Goal: Task Accomplishment & Management: Manage account settings

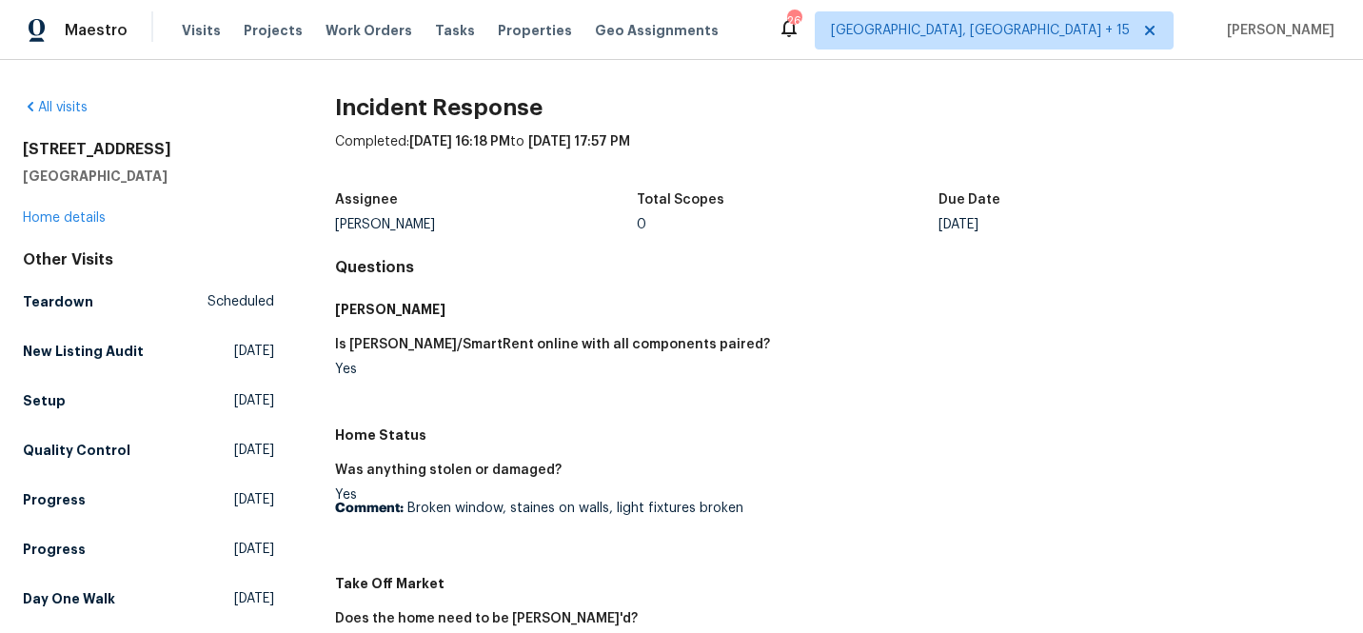
scroll to position [307, 0]
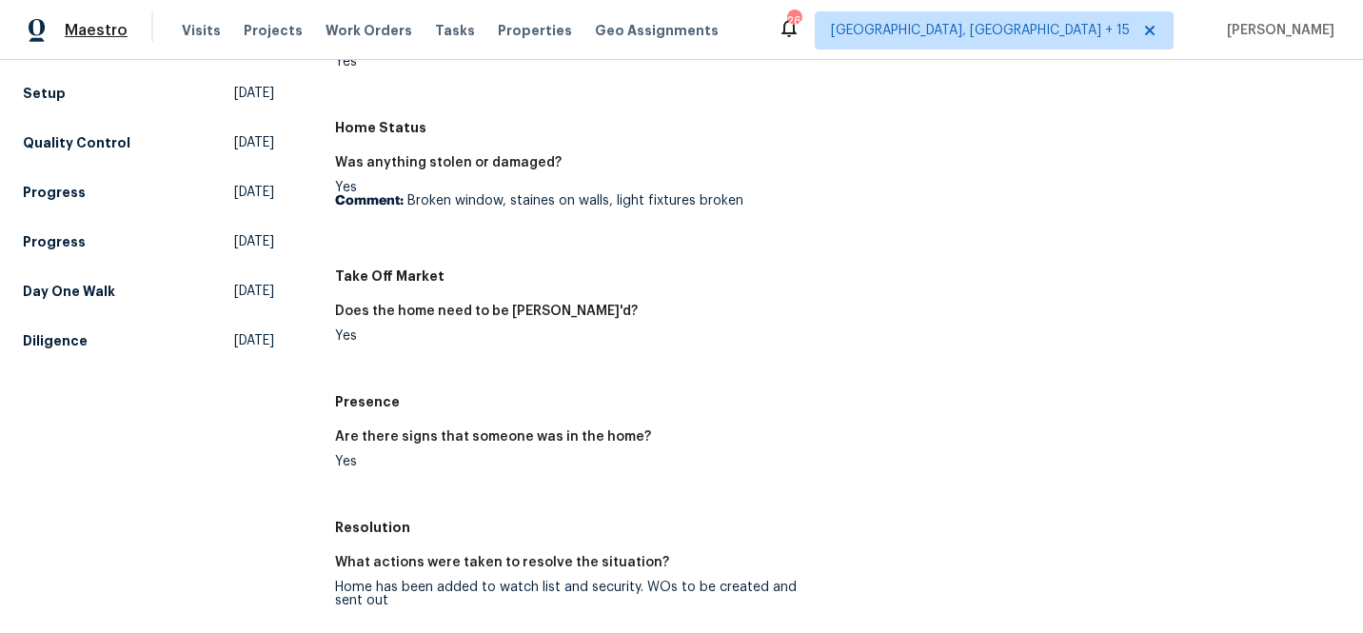
click at [75, 30] on span "Maestro" at bounding box center [96, 30] width 63 height 19
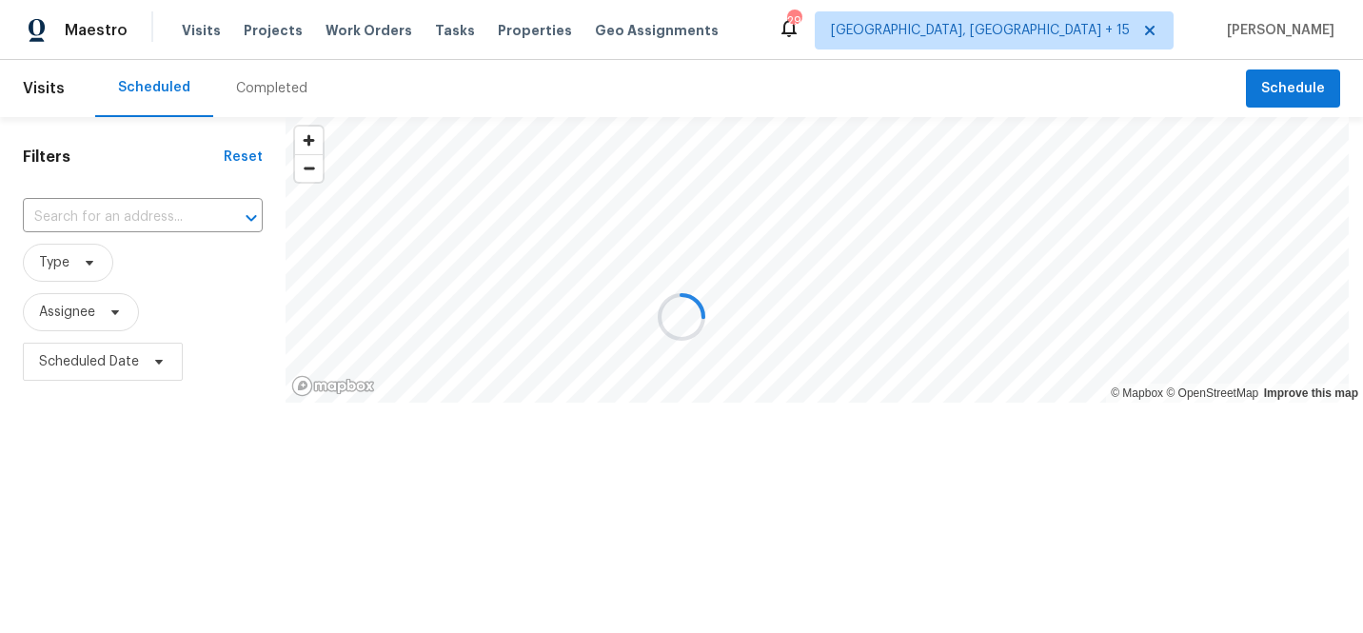
click at [260, 82] on div at bounding box center [681, 316] width 1363 height 633
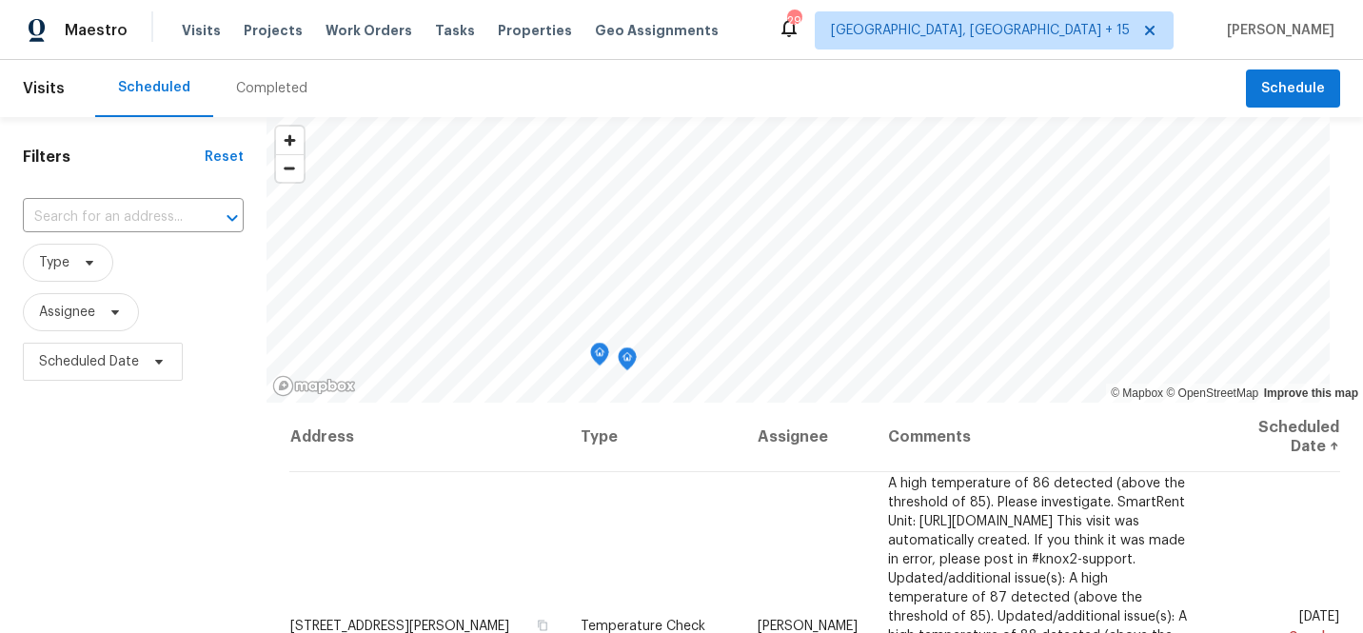
click at [264, 89] on div "Completed" at bounding box center [271, 88] width 71 height 19
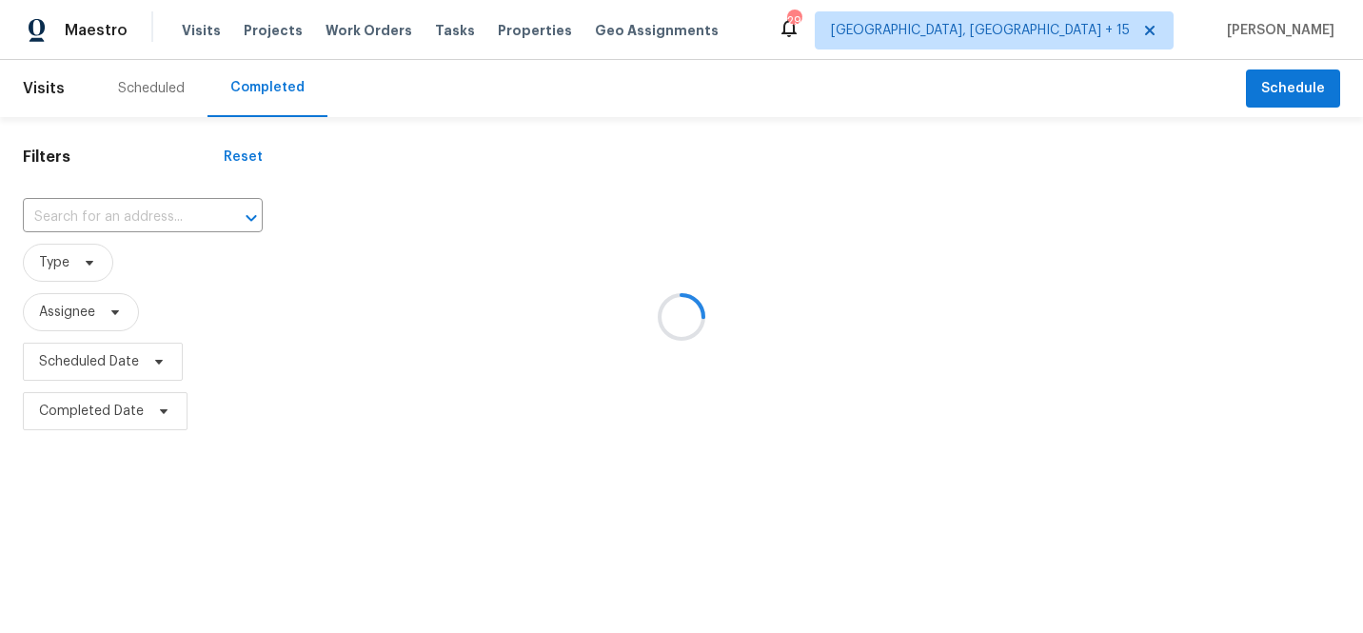
click at [100, 226] on div at bounding box center [681, 316] width 1363 height 633
click at [108, 214] on div at bounding box center [681, 316] width 1363 height 633
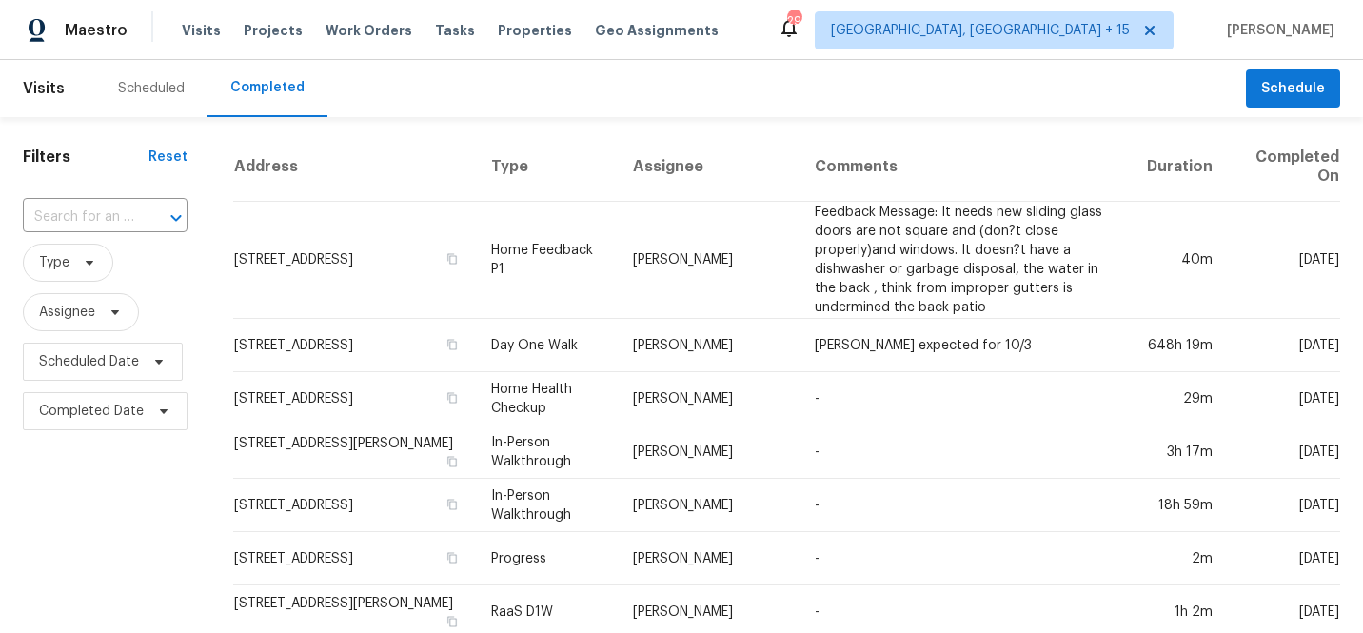
click at [108, 214] on input "text" at bounding box center [78, 218] width 111 height 30
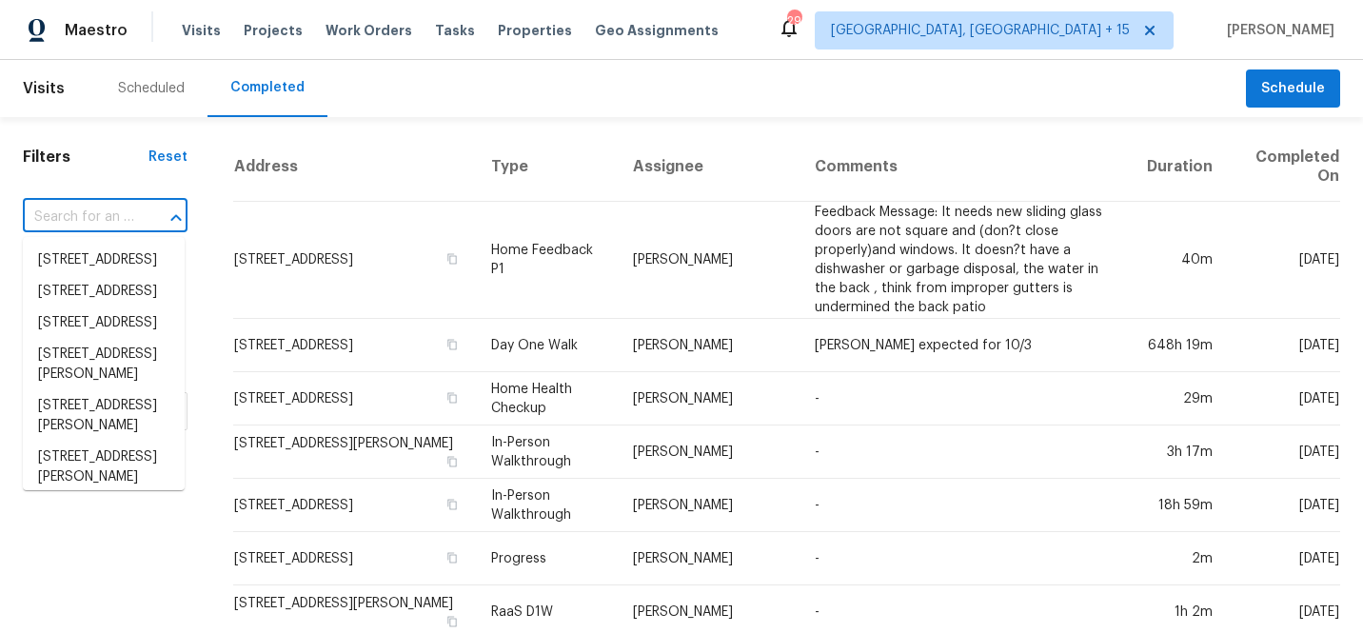
paste input "[STREET_ADDRESS]"
type input "[STREET_ADDRESS]"
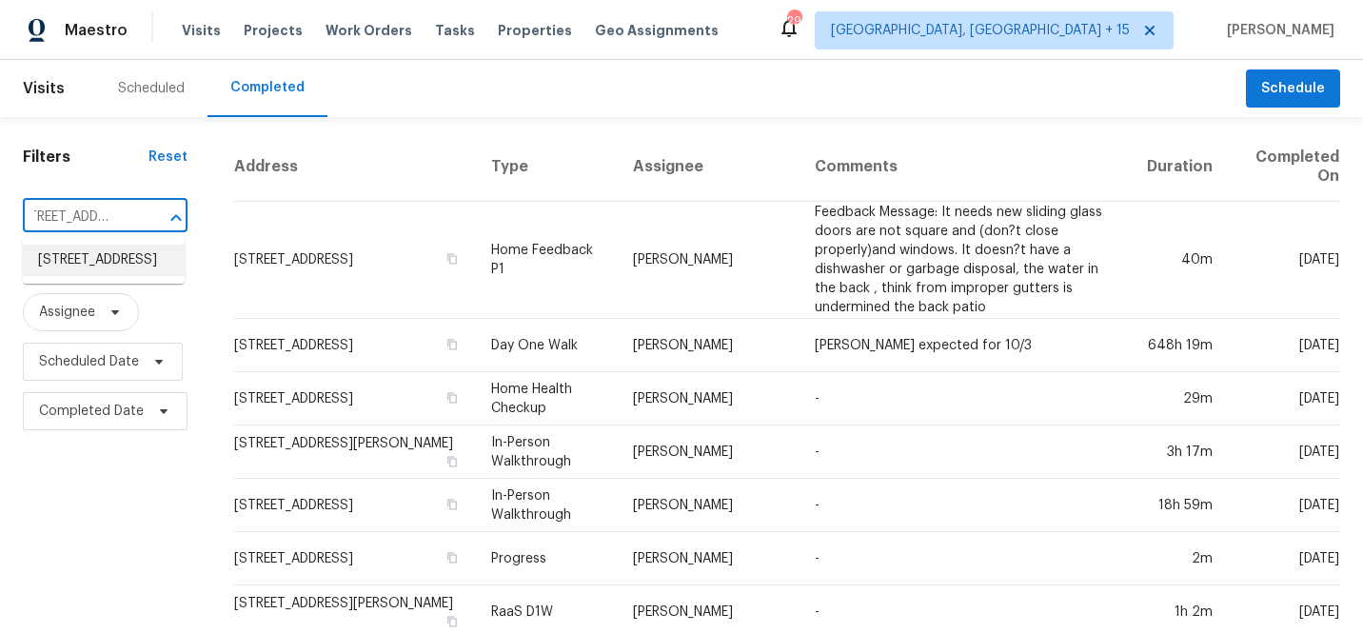
click at [112, 266] on li "[STREET_ADDRESS]" at bounding box center [104, 260] width 162 height 31
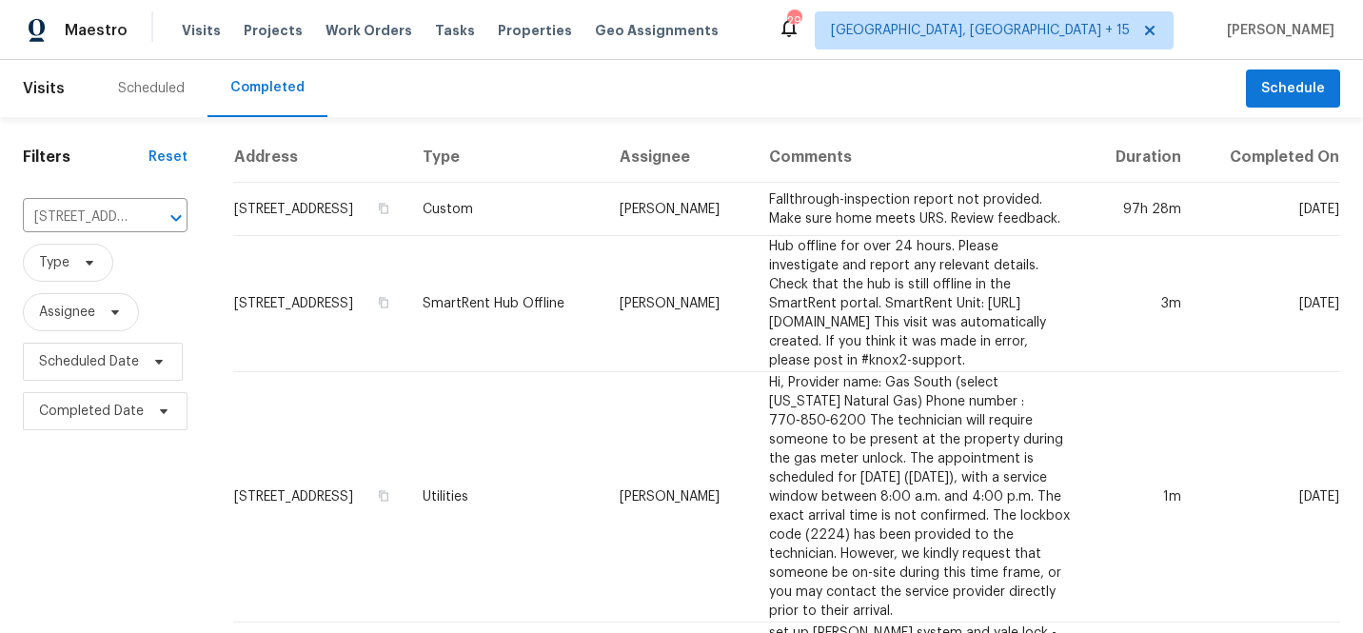
click at [314, 223] on td "[STREET_ADDRESS]" at bounding box center [320, 209] width 174 height 53
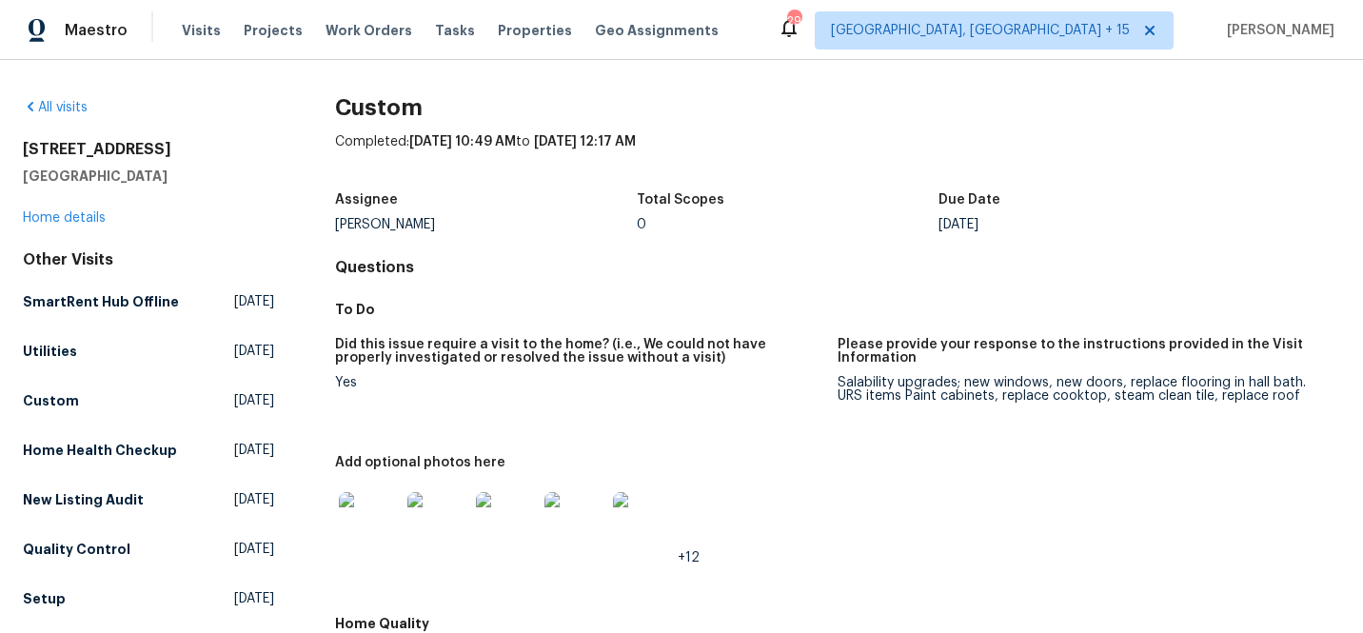
click at [63, 208] on div "[STREET_ADDRESS][PERSON_NAME] Home details" at bounding box center [148, 184] width 251 height 88
click at [89, 215] on link "Home details" at bounding box center [64, 217] width 83 height 13
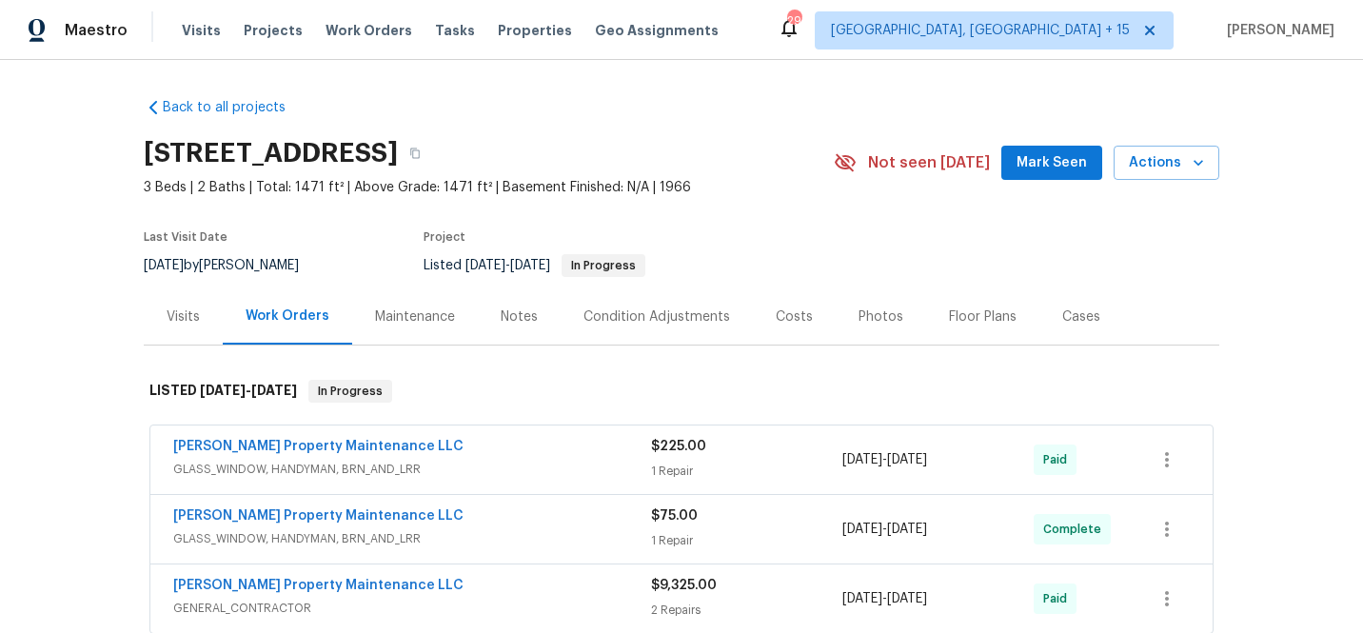
click at [394, 318] on div "Maintenance" at bounding box center [415, 316] width 80 height 19
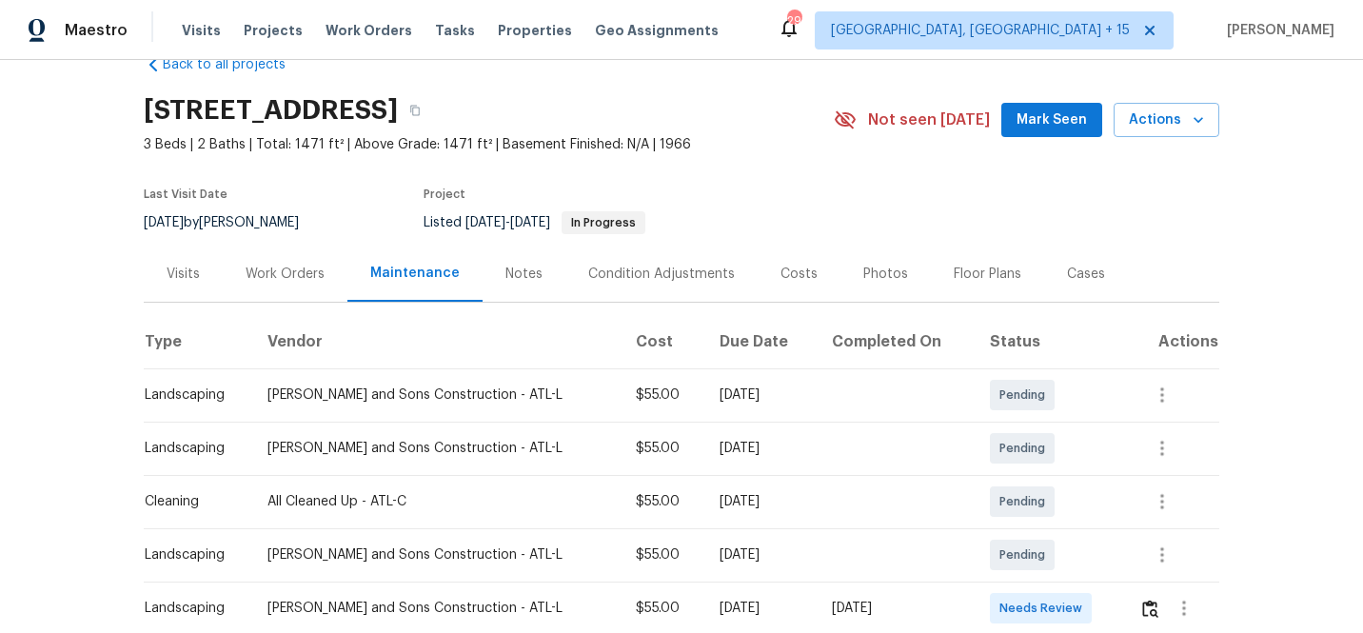
scroll to position [259, 0]
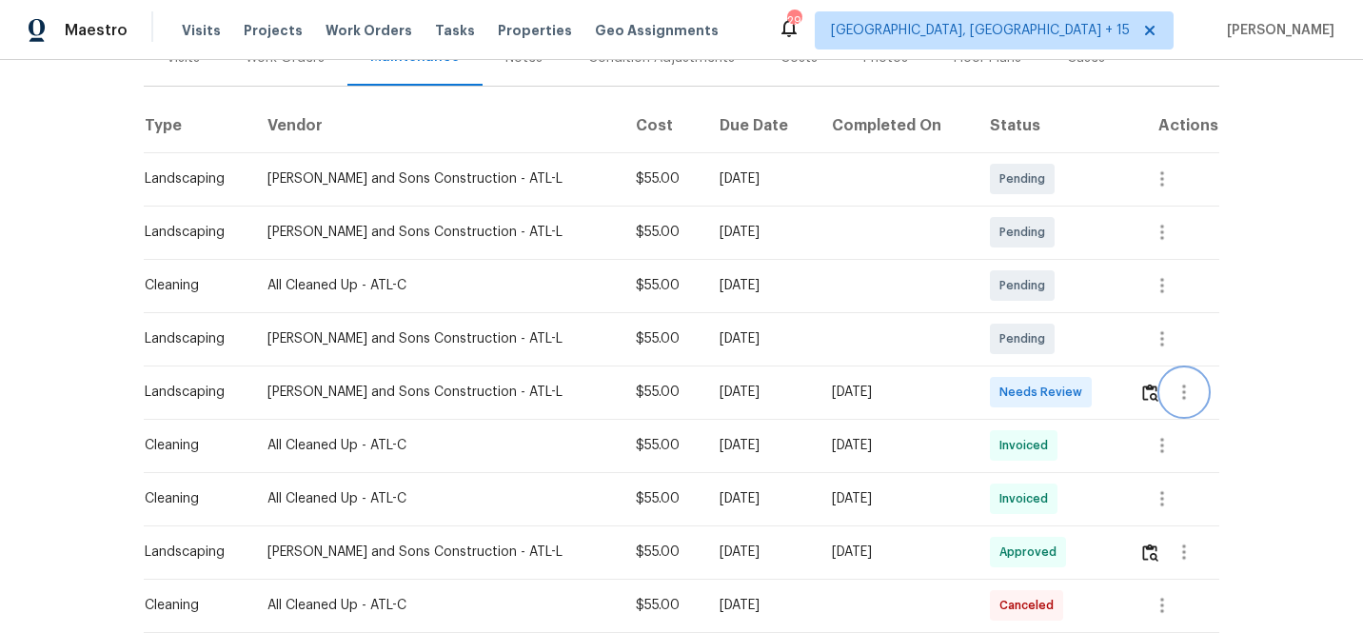
click at [1186, 397] on icon "button" at bounding box center [1184, 392] width 23 height 23
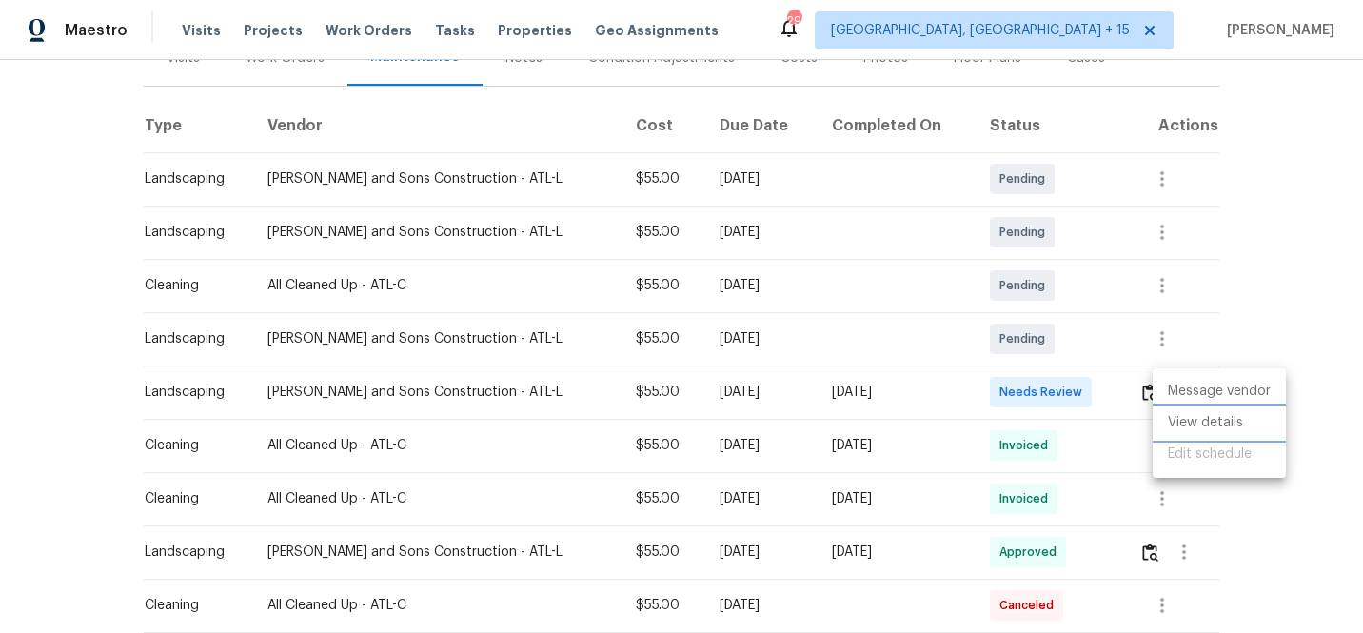
click at [1210, 419] on li "View details" at bounding box center [1219, 422] width 133 height 31
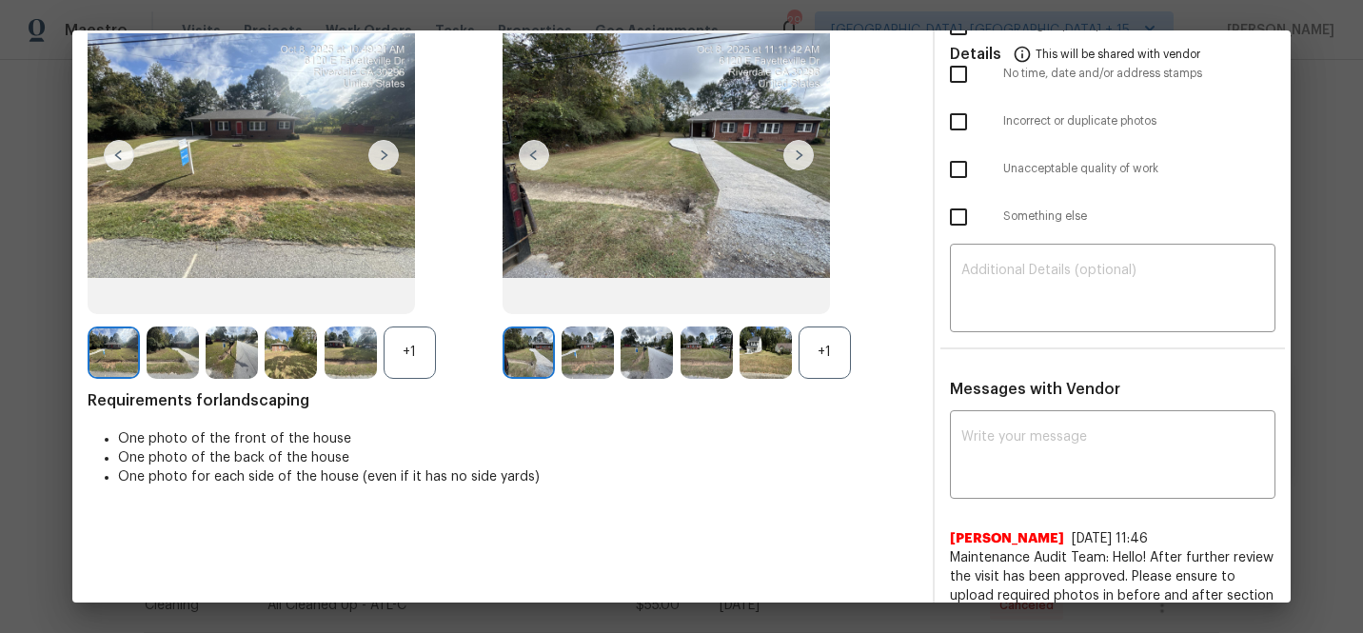
scroll to position [257, 0]
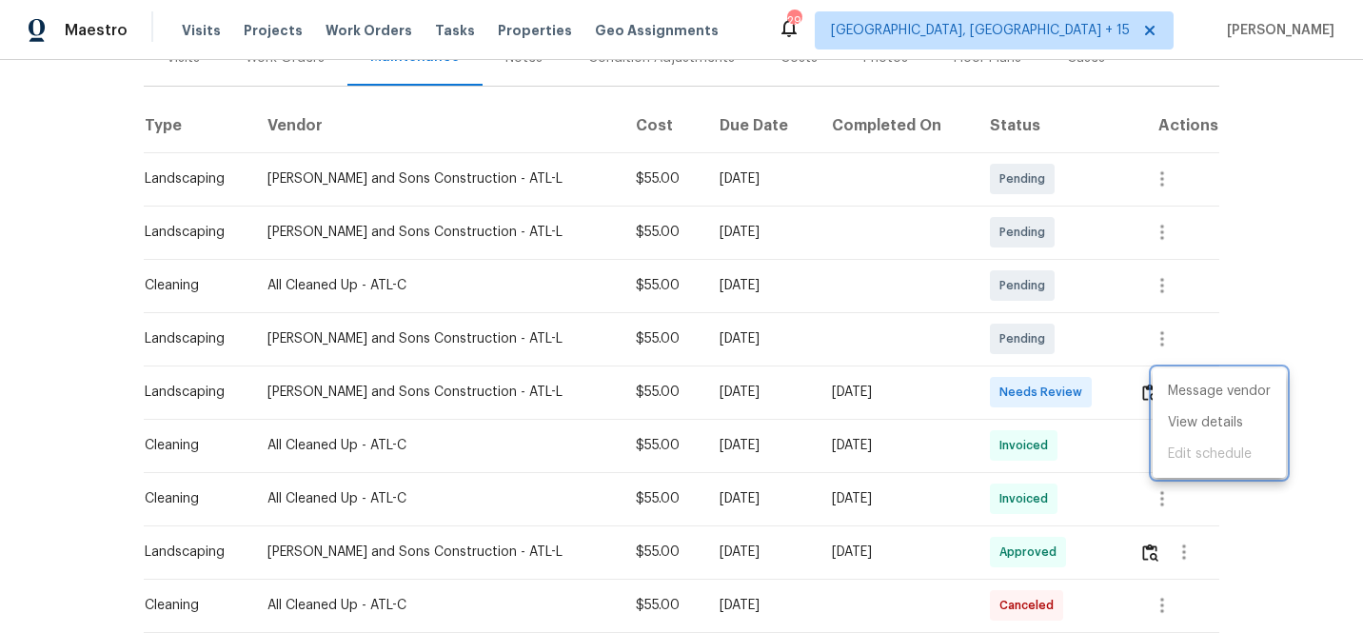
click at [847, 449] on div at bounding box center [681, 316] width 1363 height 633
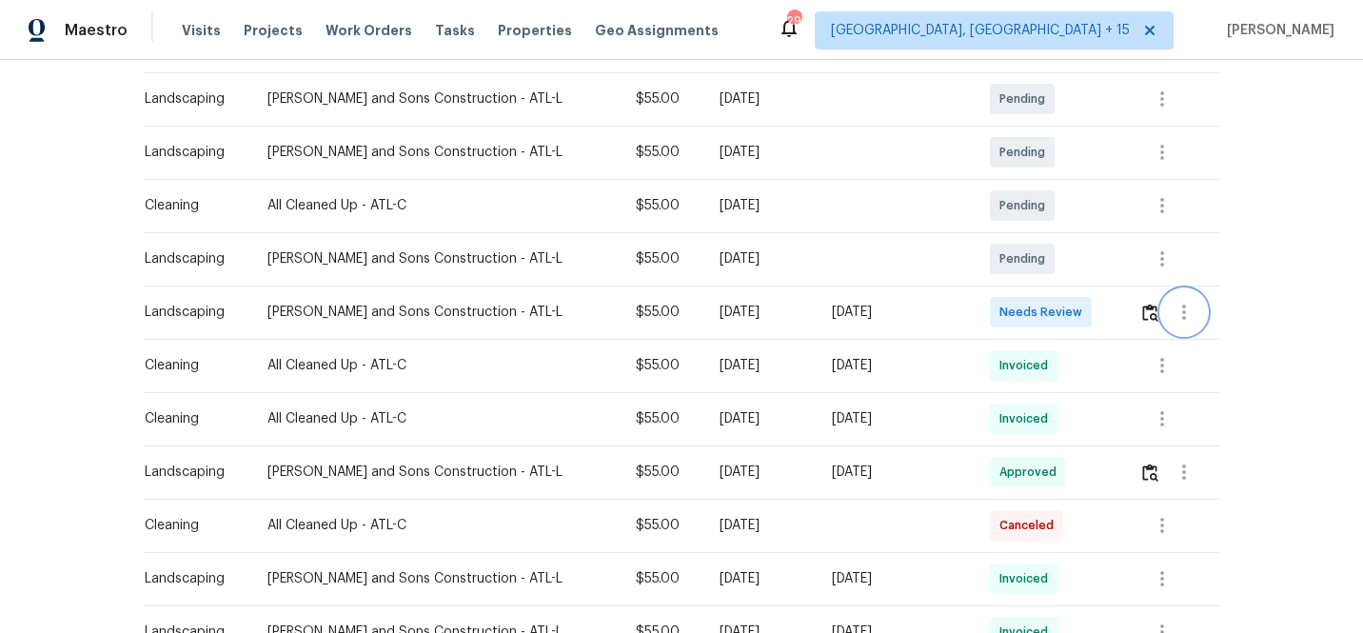
scroll to position [337, 0]
click at [862, 338] on td "[DATE]" at bounding box center [896, 313] width 158 height 53
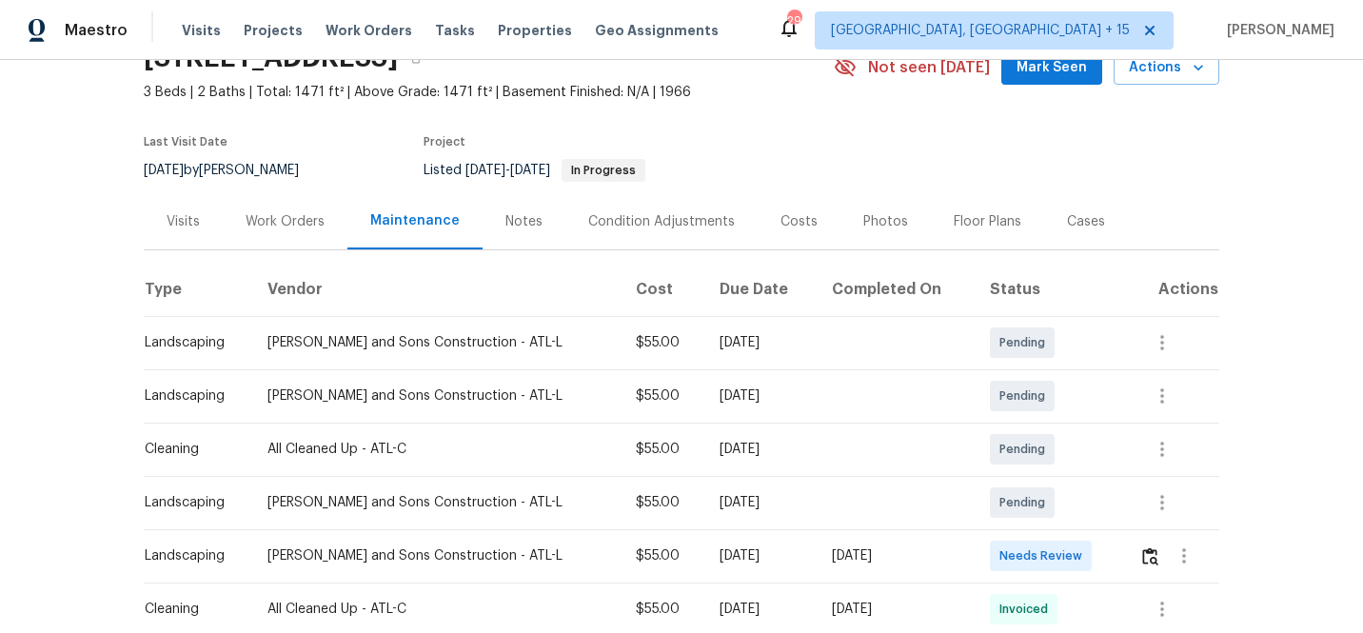
scroll to position [208, 0]
